Goal: Contribute content

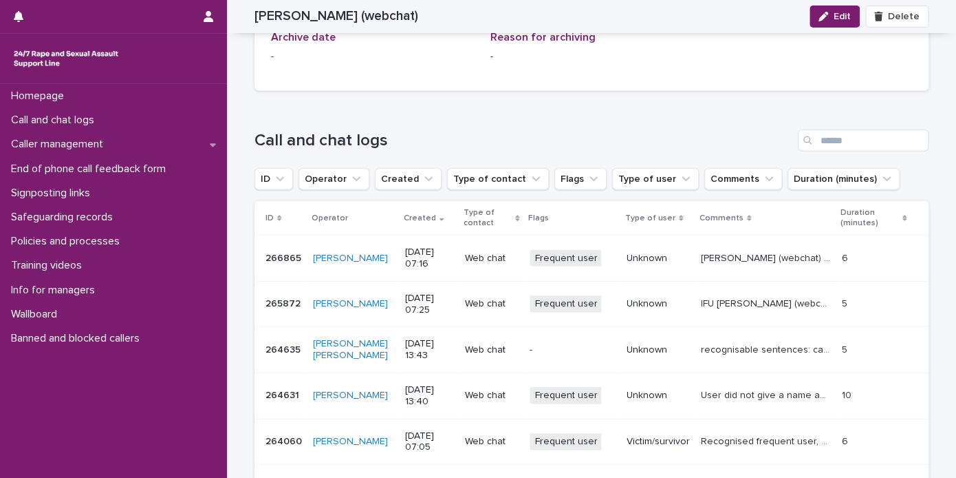
scroll to position [1411, 0]
click at [93, 116] on p "Call and chat logs" at bounding box center [56, 120] width 100 height 13
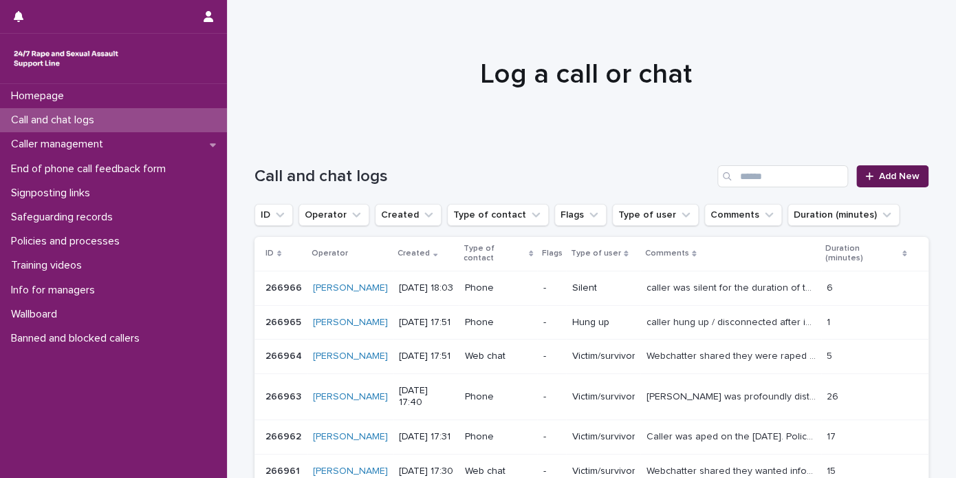
click at [886, 171] on span "Add New" at bounding box center [899, 176] width 41 height 10
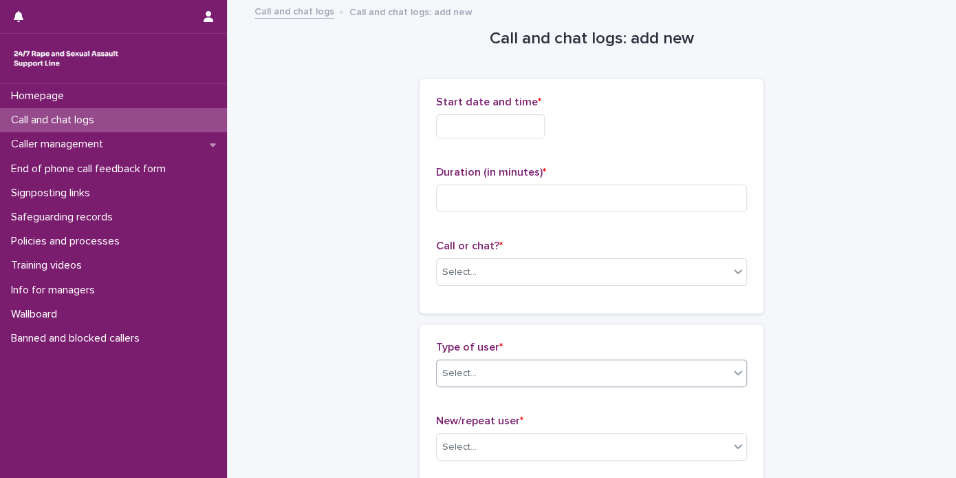
click at [625, 370] on div "Select..." at bounding box center [583, 373] width 292 height 23
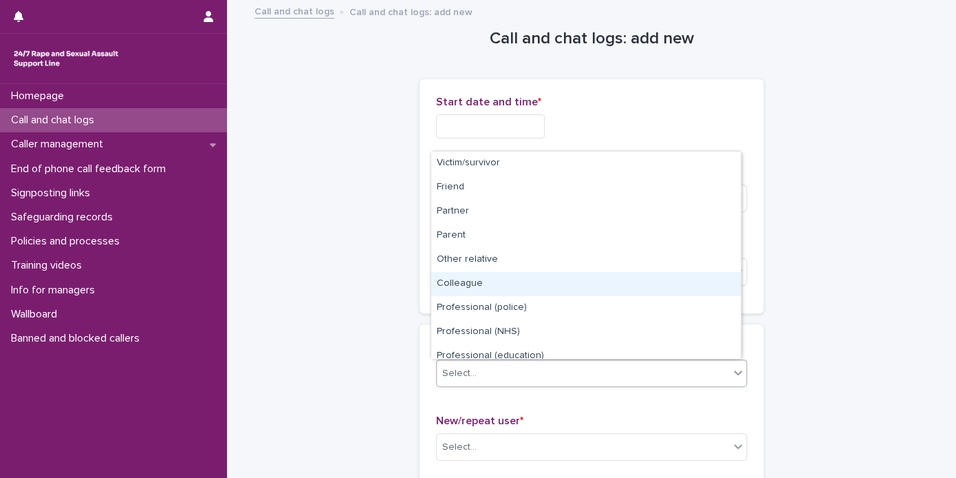
scroll to position [154, 0]
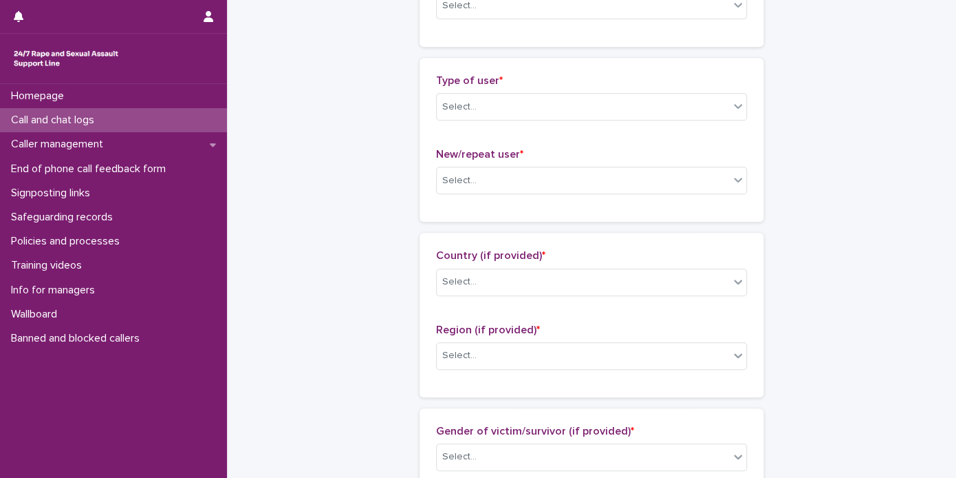
scroll to position [271, 0]
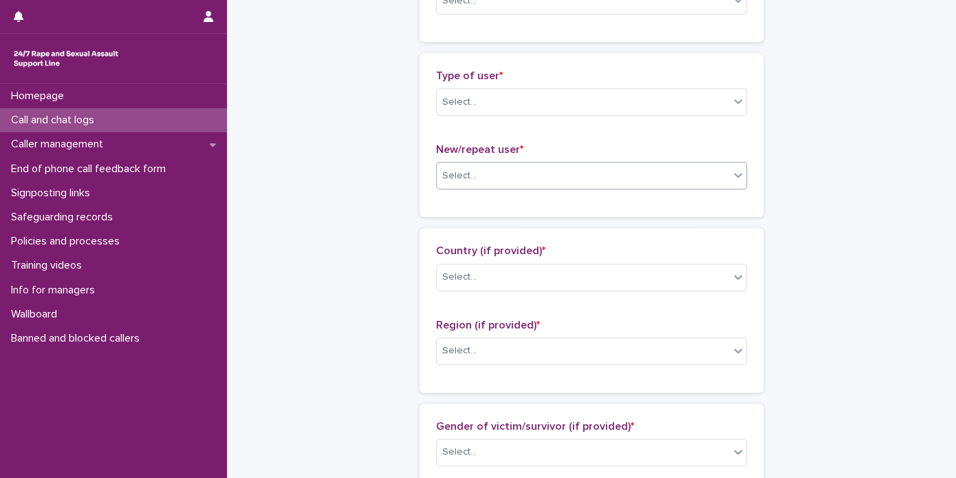
click at [676, 176] on div "Select..." at bounding box center [583, 175] width 292 height 23
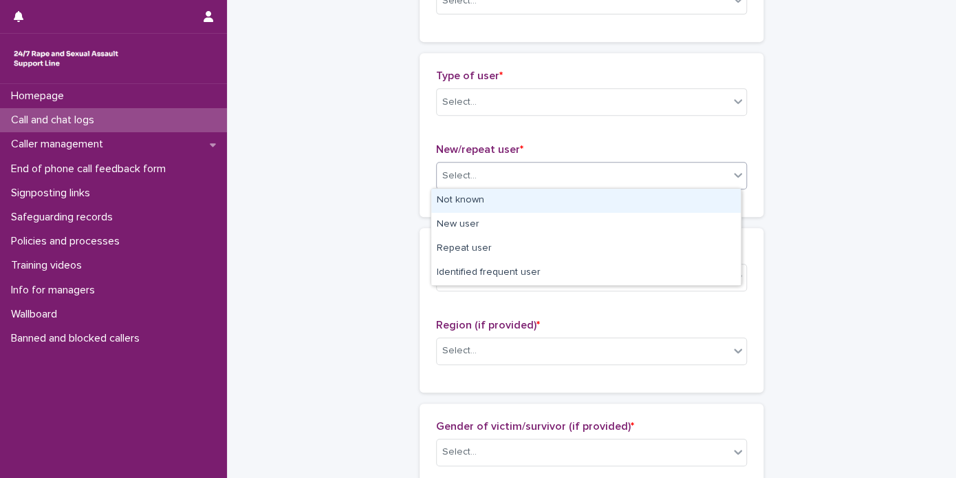
click at [809, 258] on div "Call and chat logs: add new Loading... Saving… Loading... Saving… Loading... Sa…" at bounding box center [592, 474] width 674 height 1489
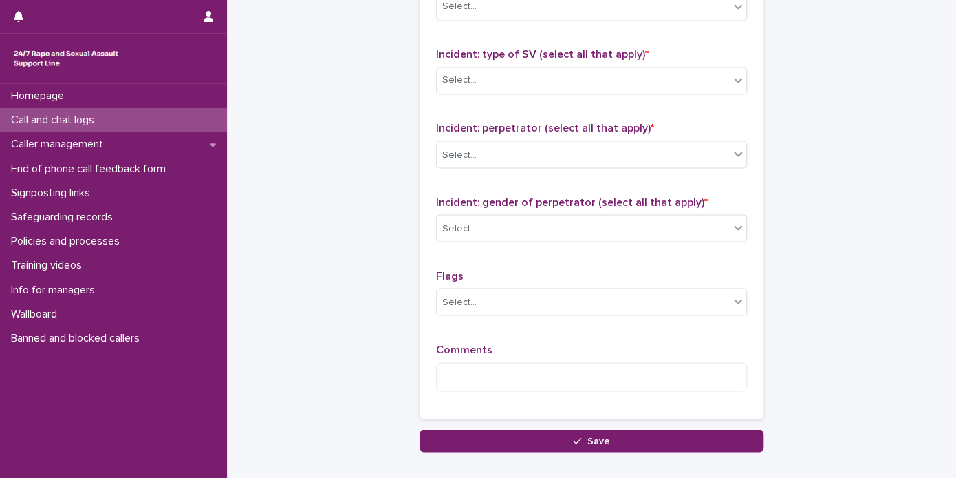
scroll to position [1040, 0]
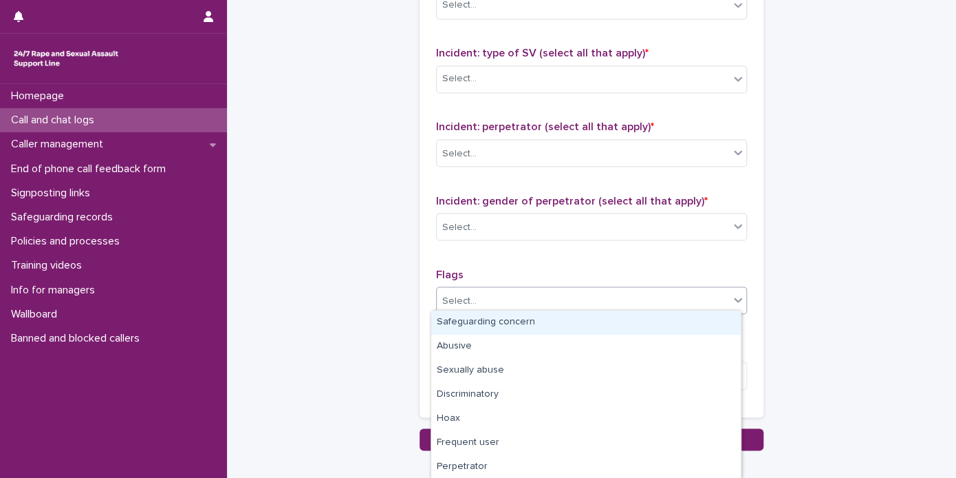
click at [686, 295] on div "Select..." at bounding box center [583, 300] width 292 height 23
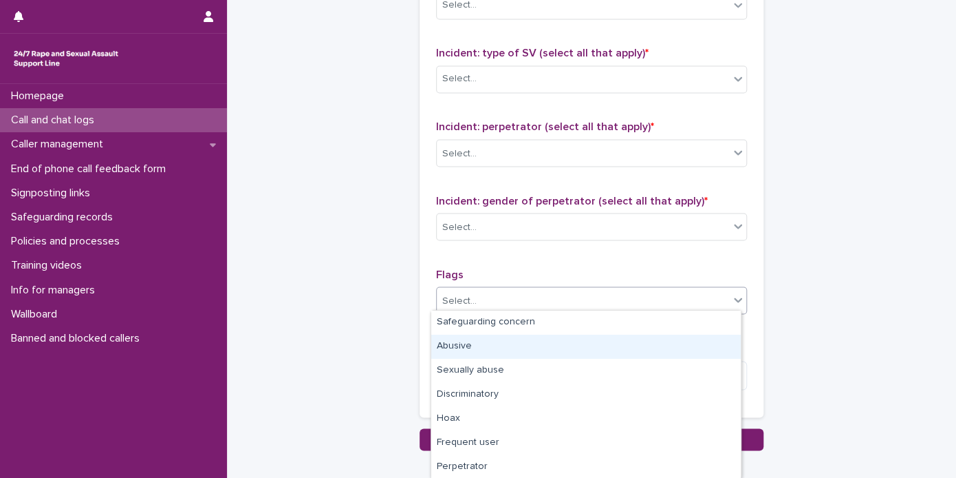
click at [665, 347] on div "Abusive" at bounding box center [586, 346] width 310 height 24
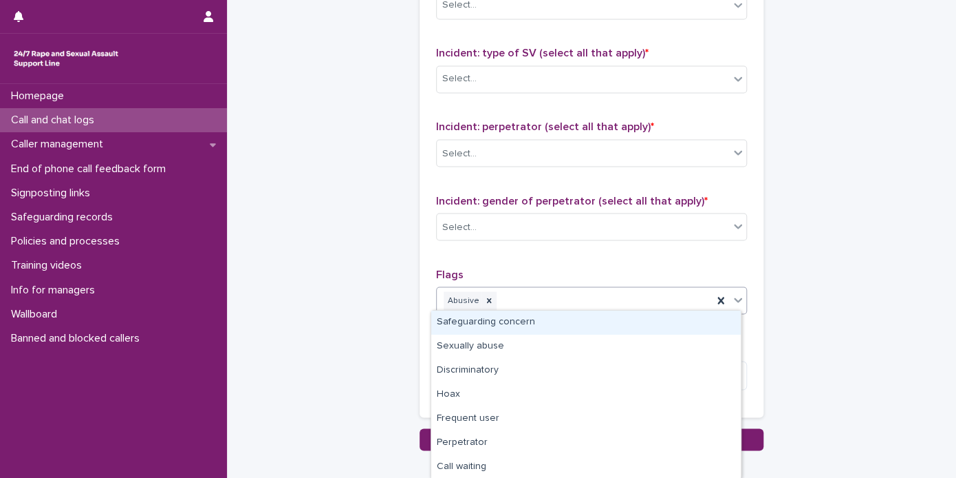
click at [672, 295] on div "Abusive" at bounding box center [575, 300] width 276 height 24
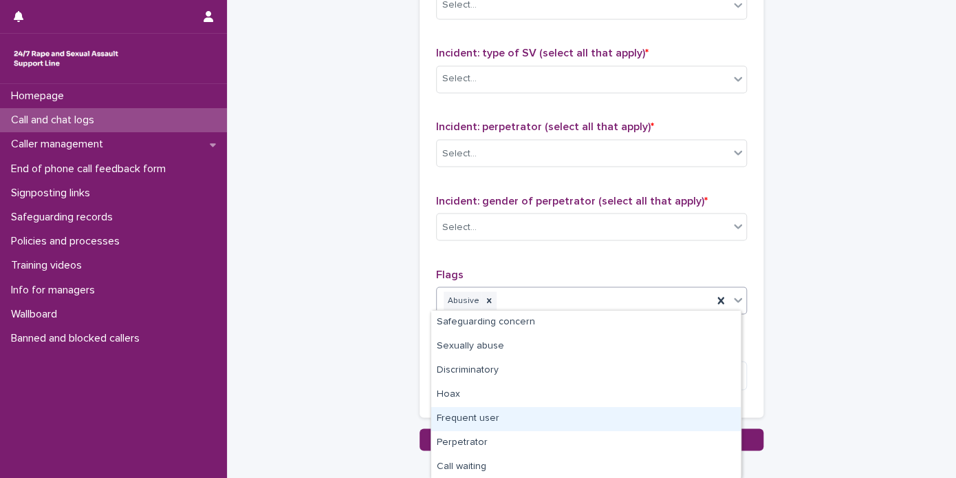
click at [639, 427] on div "Frequent user" at bounding box center [586, 419] width 310 height 24
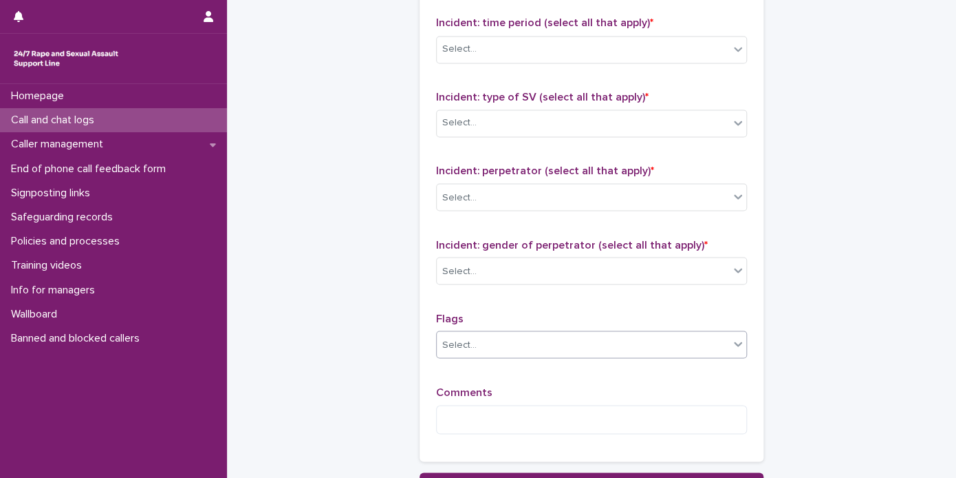
scroll to position [1005, 0]
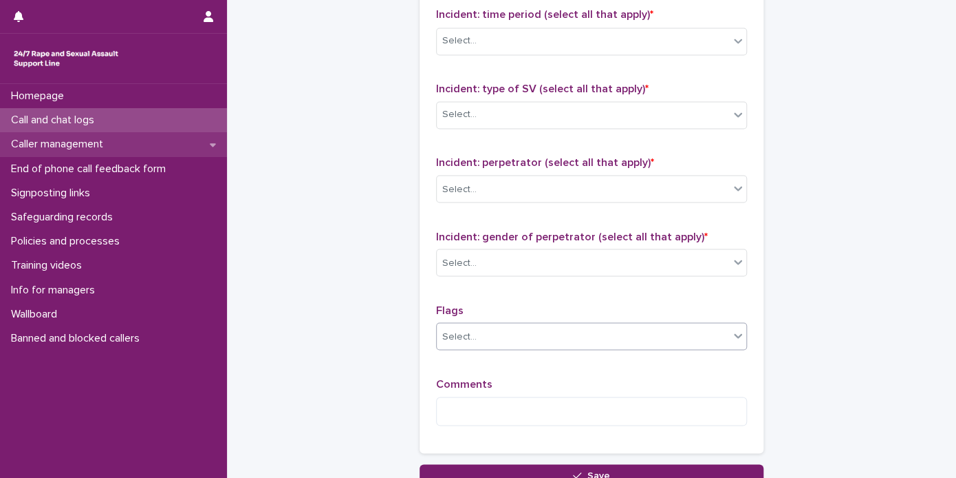
click at [66, 149] on p "Caller management" at bounding box center [60, 144] width 109 height 13
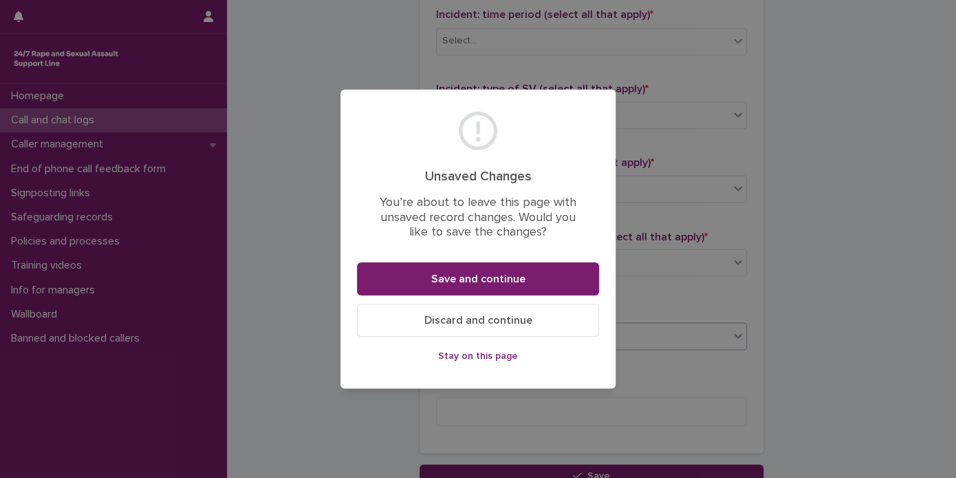
click at [502, 321] on span "Discard and continue" at bounding box center [479, 319] width 108 height 11
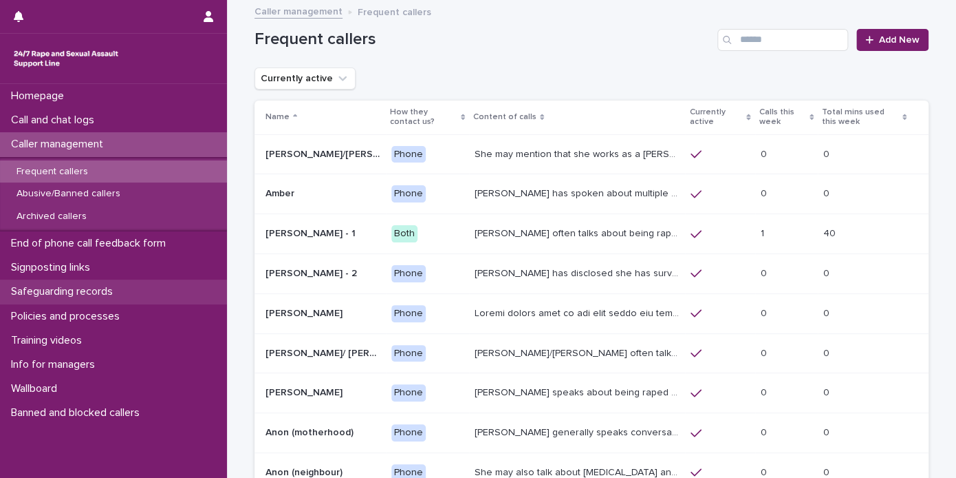
click at [99, 288] on p "Safeguarding records" at bounding box center [65, 291] width 118 height 13
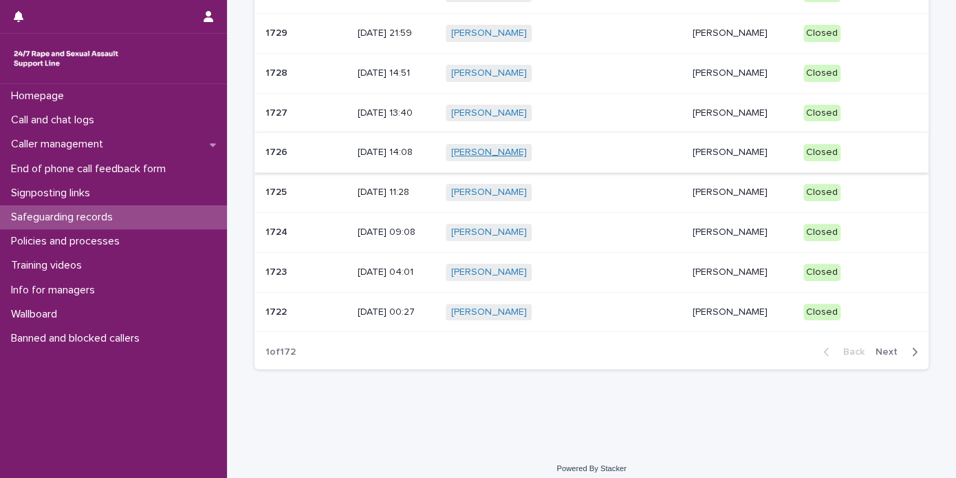
scroll to position [197, 0]
